Goal: Communication & Community: Participate in discussion

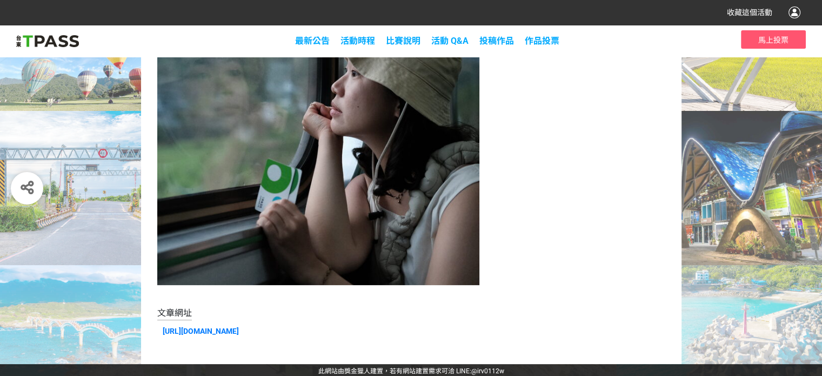
scroll to position [81, 0]
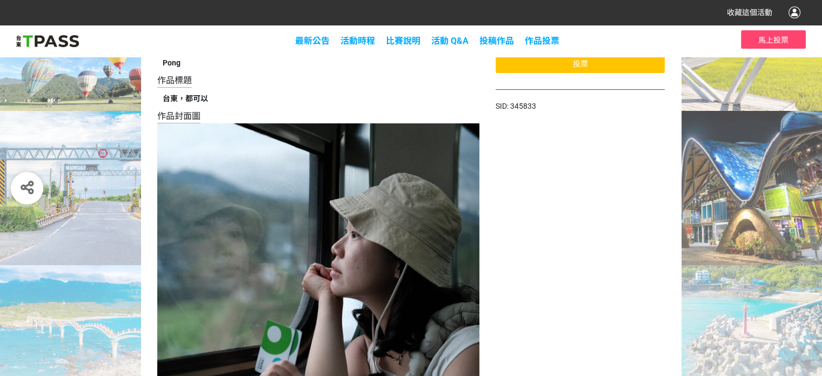
click at [779, 41] on span "馬上投票" at bounding box center [774, 40] width 30 height 9
click at [774, 39] on span "馬上投票" at bounding box center [774, 40] width 30 height 9
click at [776, 38] on span "馬上投票" at bounding box center [774, 40] width 30 height 9
click at [776, 41] on span "馬上投票" at bounding box center [774, 40] width 30 height 9
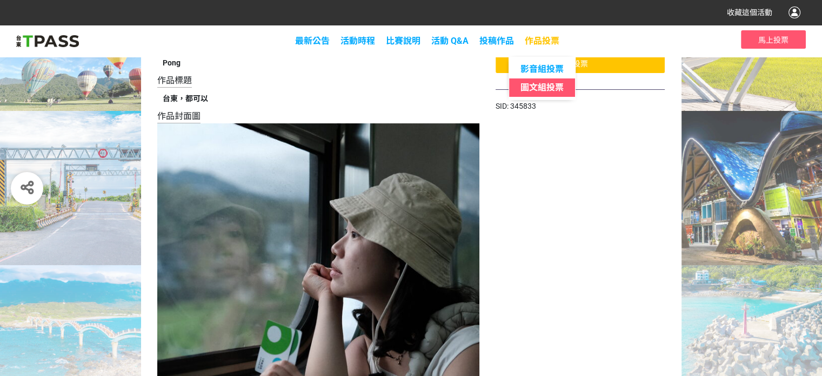
click at [554, 87] on span "圖文組投票" at bounding box center [542, 87] width 43 height 10
select select "13139"
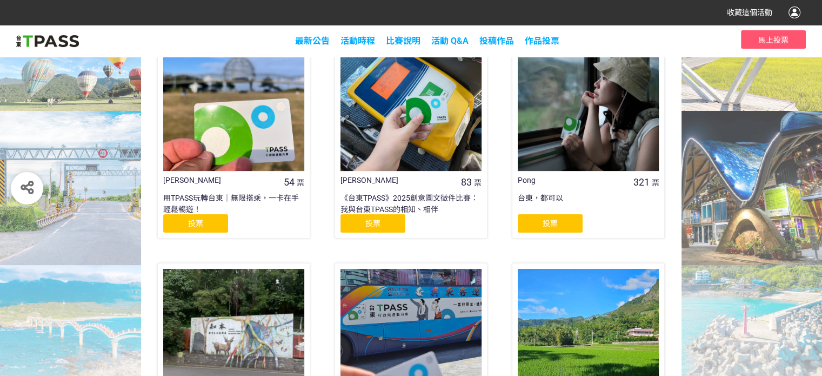
scroll to position [216, 0]
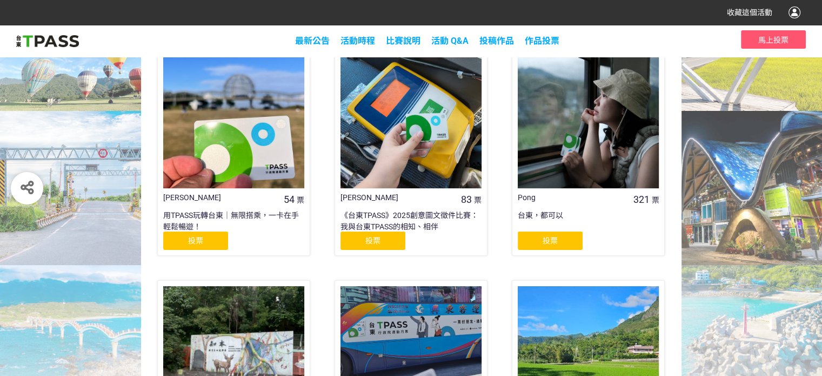
click at [560, 240] on div "投票" at bounding box center [550, 240] width 65 height 18
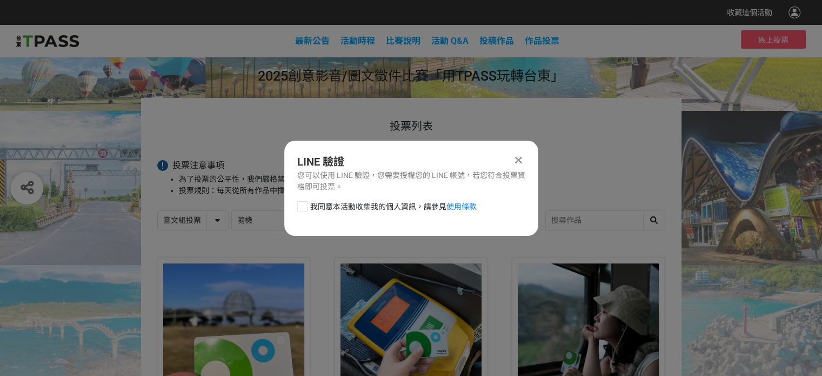
scroll to position [0, 0]
click at [304, 205] on div at bounding box center [302, 206] width 11 height 11
checkbox input "true"
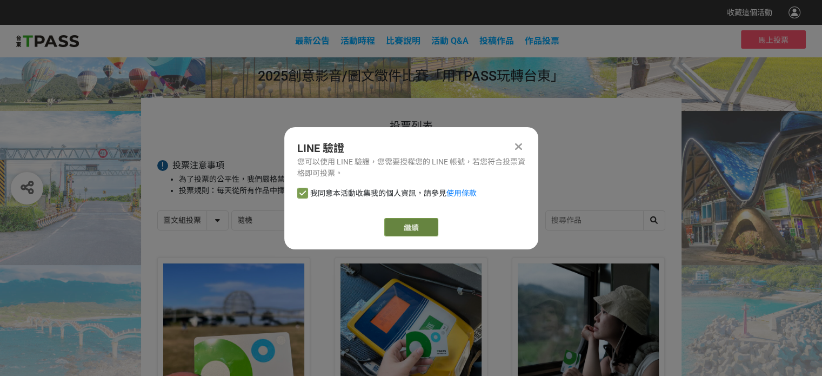
click at [419, 225] on link "繼續" at bounding box center [411, 227] width 54 height 18
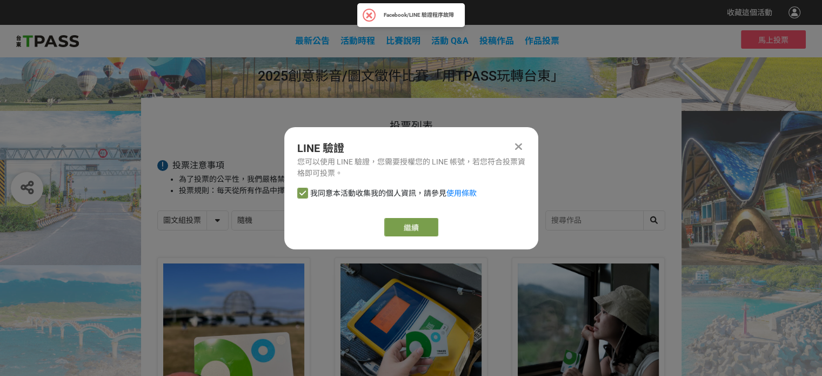
click at [521, 145] on icon at bounding box center [518, 146] width 7 height 11
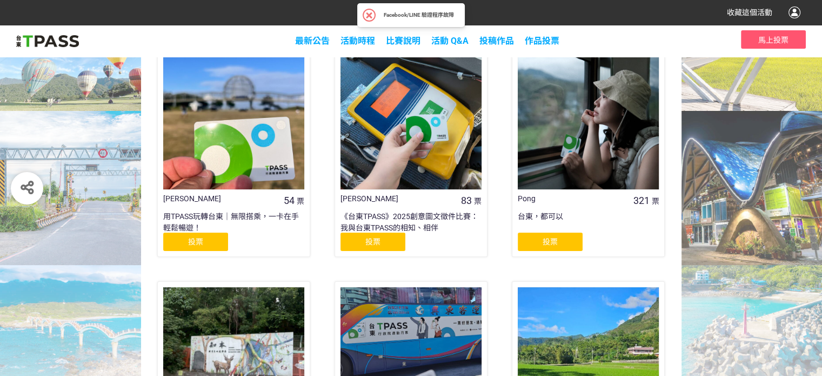
scroll to position [216, 0]
